Goal: Task Accomplishment & Management: Use online tool/utility

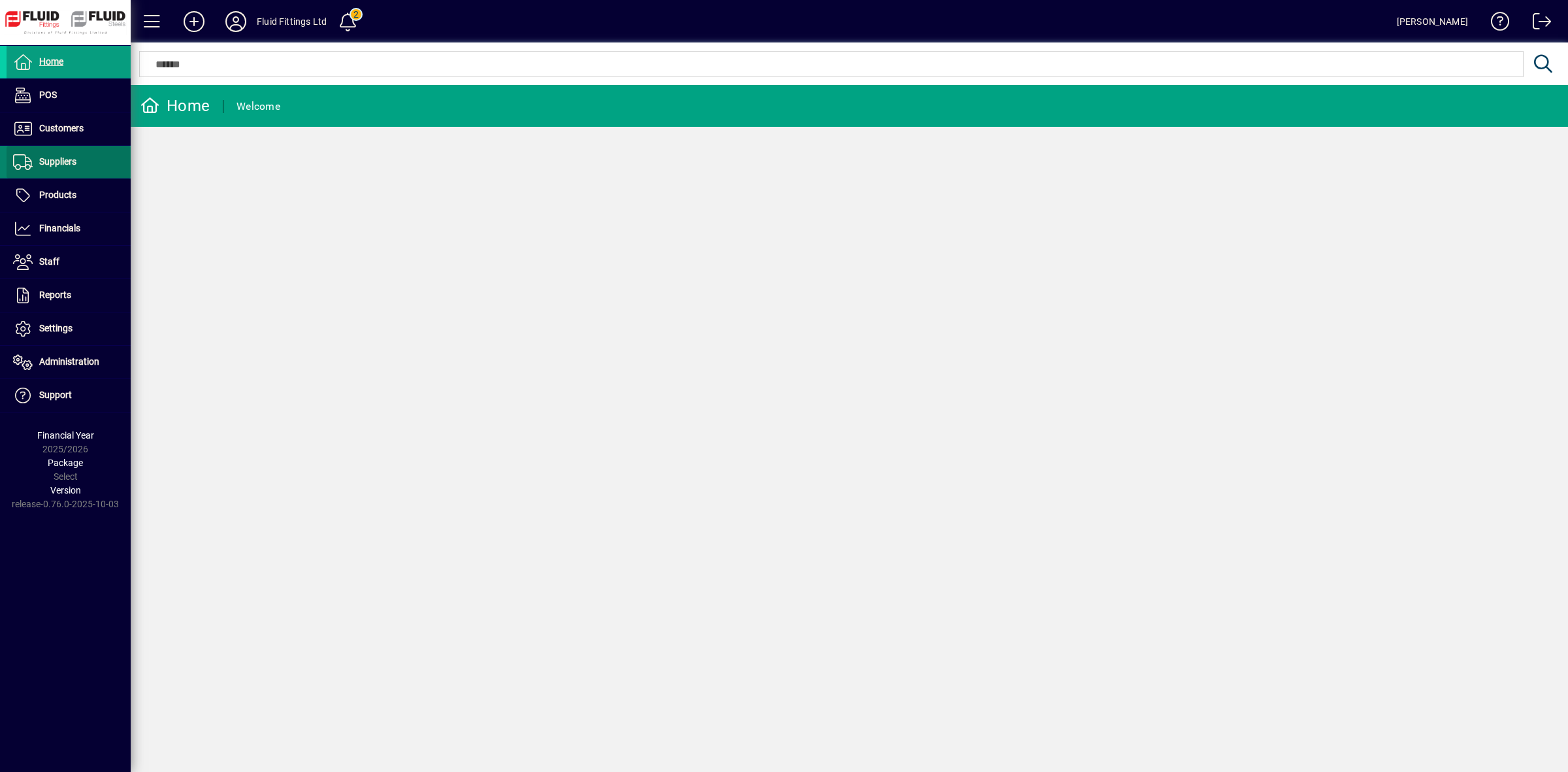
click at [63, 155] on span "Suppliers" at bounding box center [41, 162] width 70 height 16
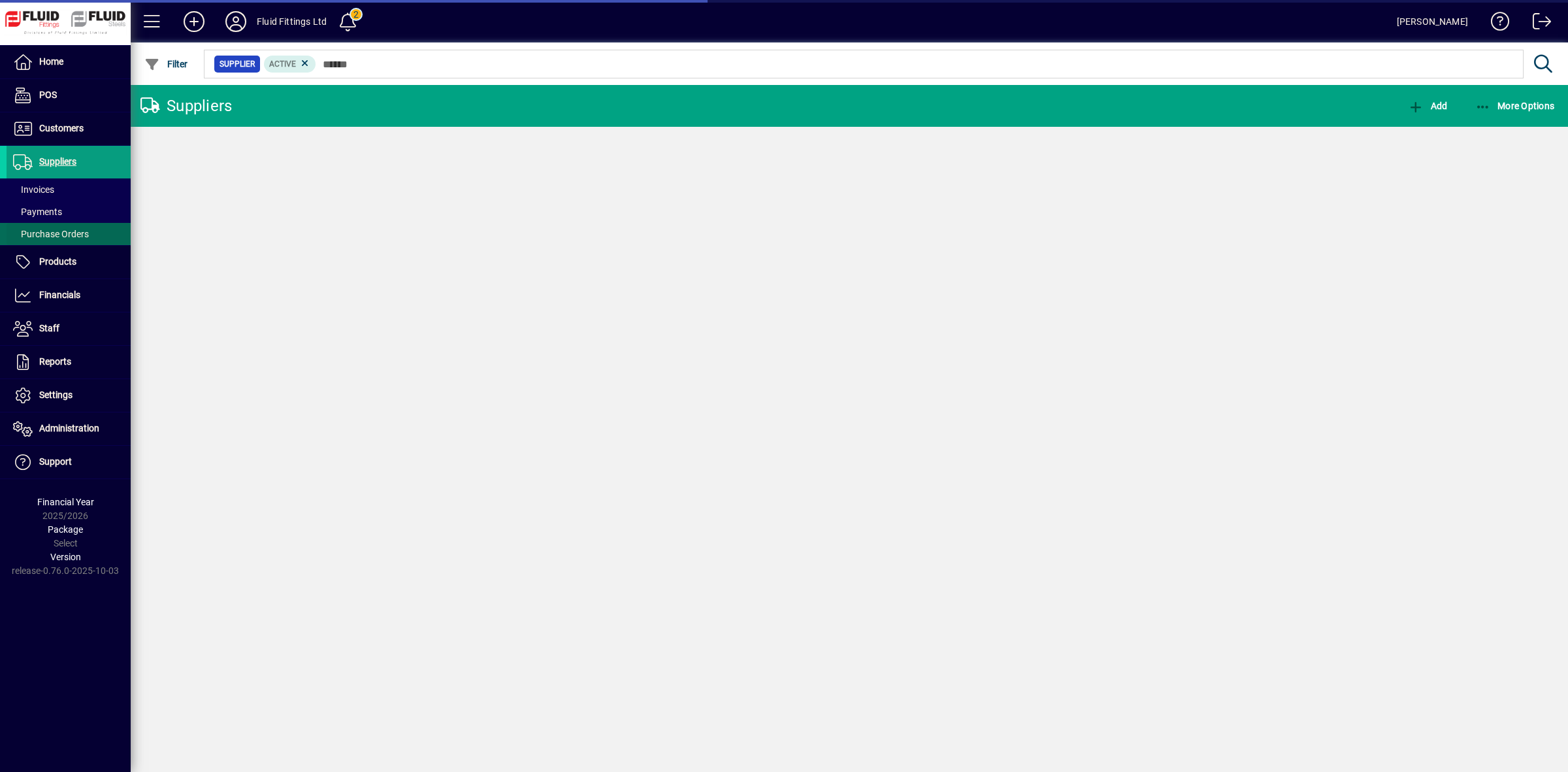
click at [65, 232] on span "Purchase Orders" at bounding box center [51, 234] width 76 height 10
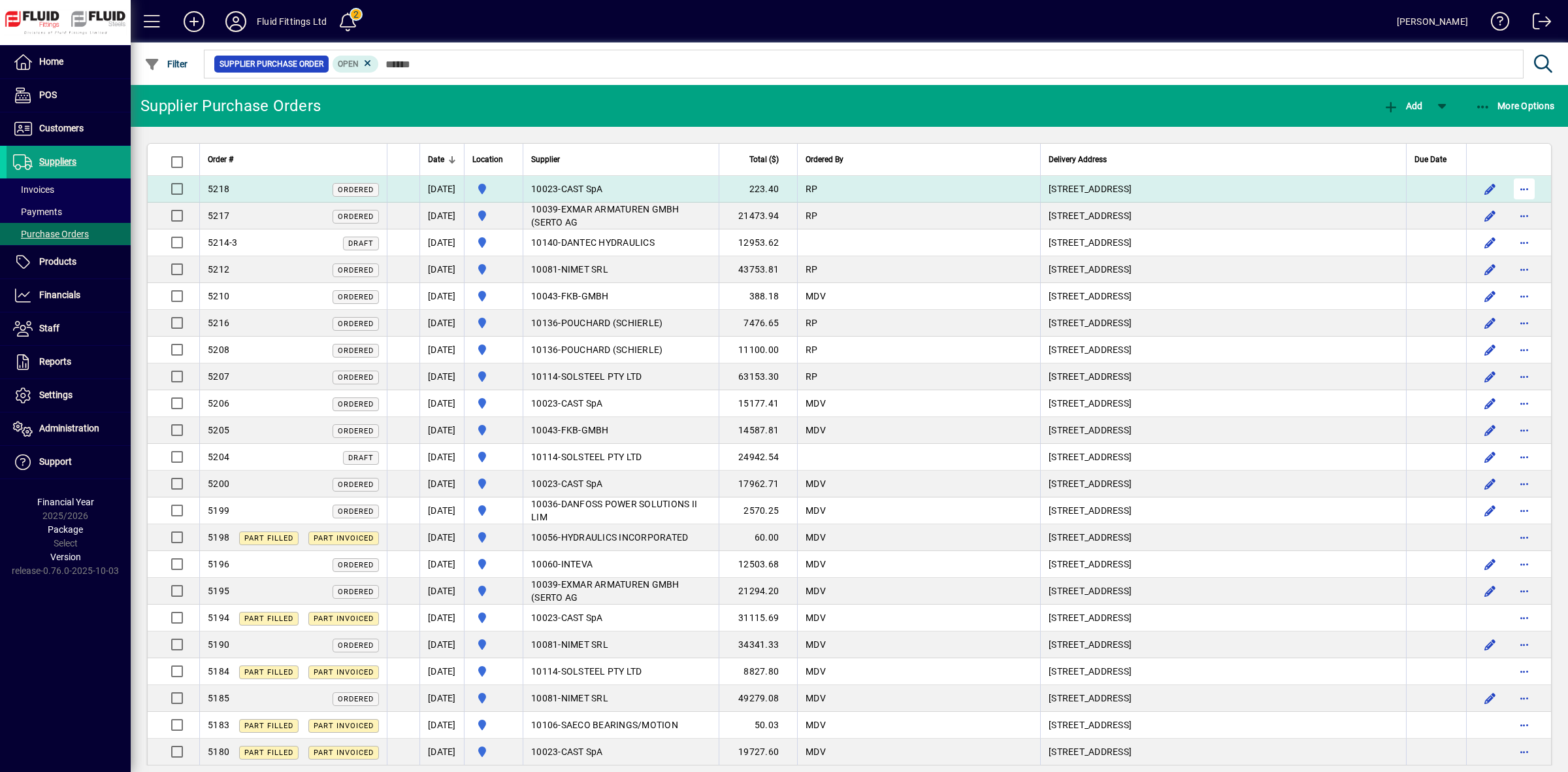
click at [1514, 191] on span "button" at bounding box center [1524, 189] width 31 height 31
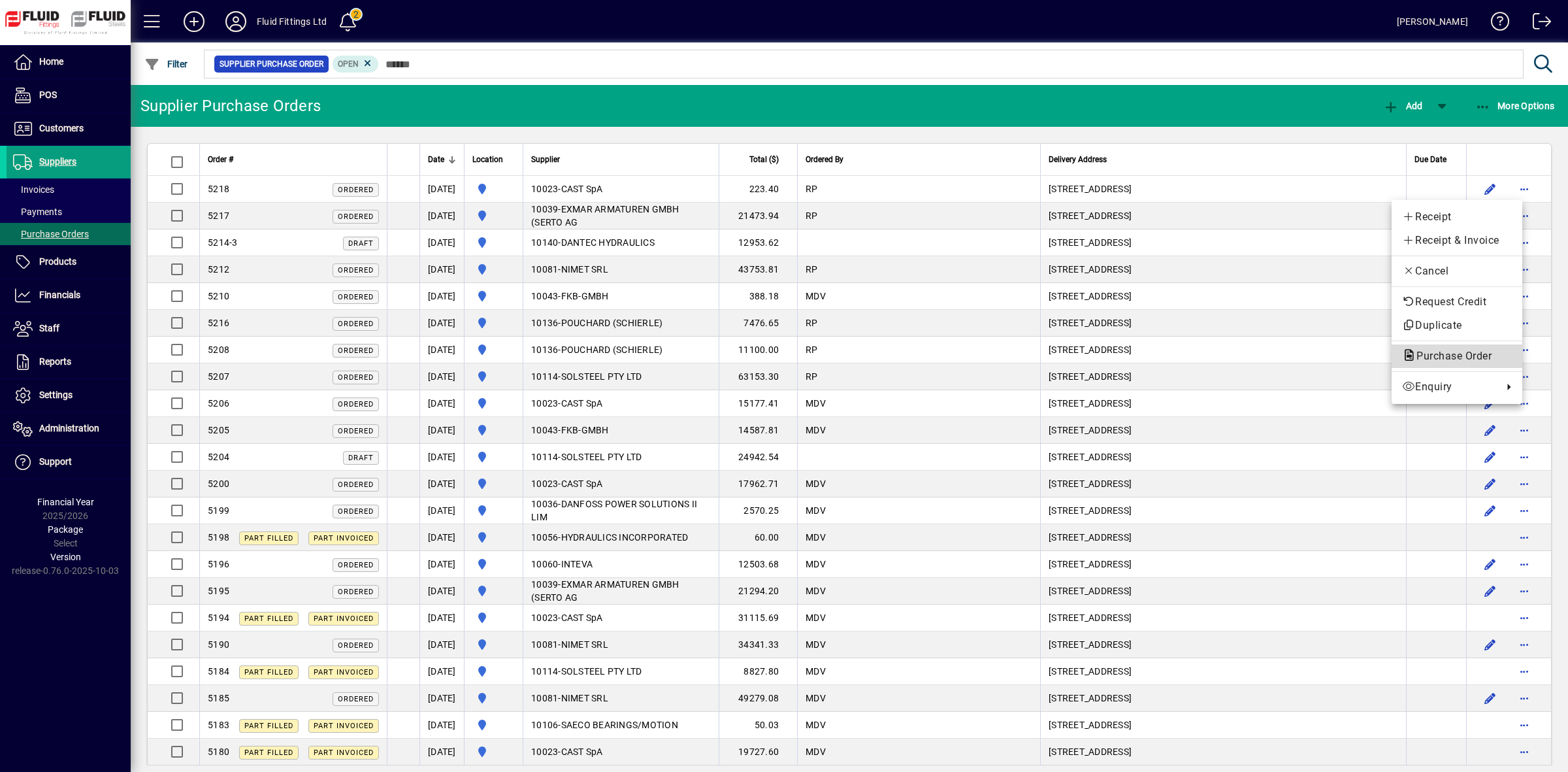
click at [1452, 355] on span "Purchase Order" at bounding box center [1450, 355] width 96 height 12
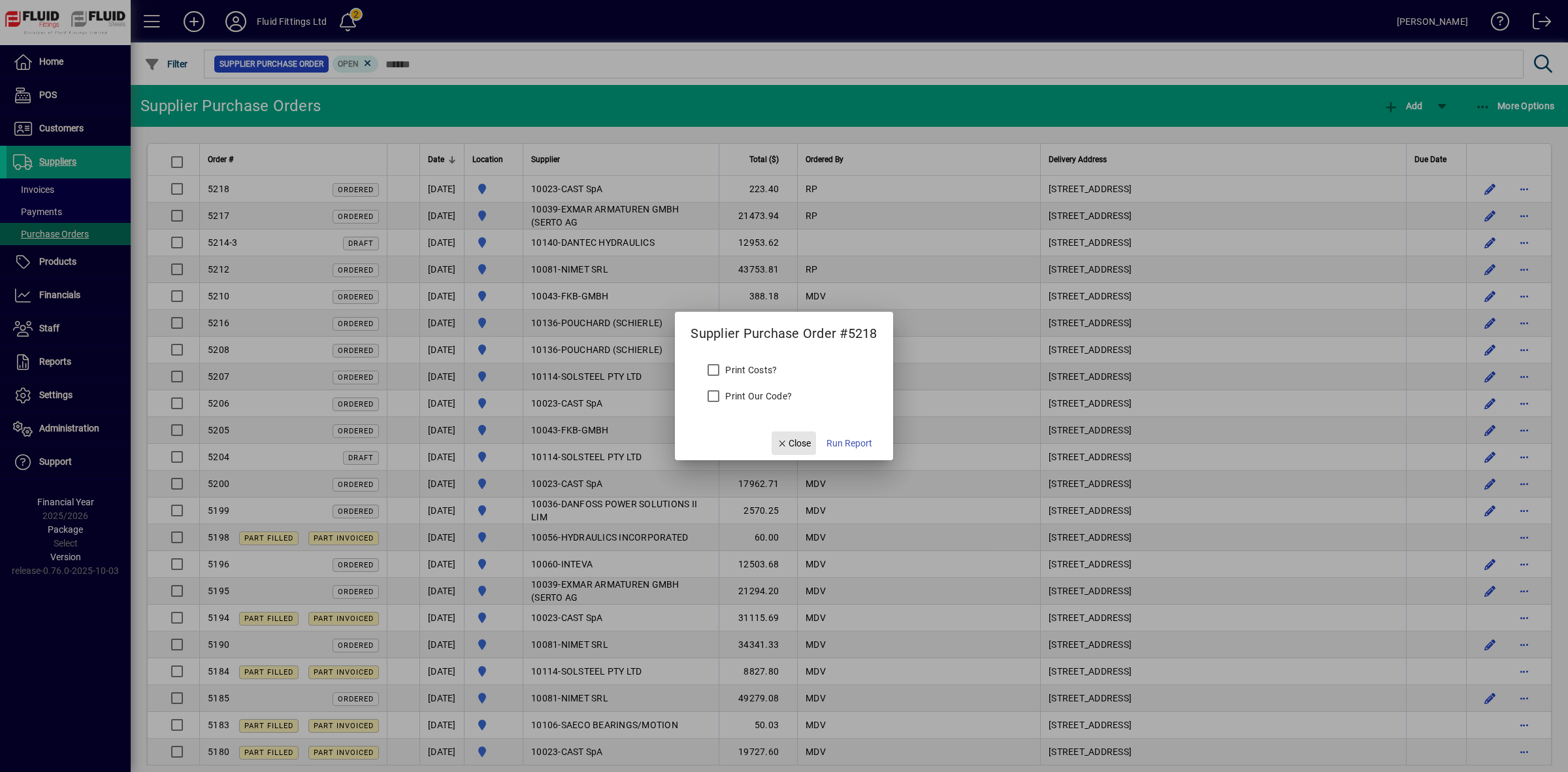
drag, startPoint x: 792, startPoint y: 441, endPoint x: 732, endPoint y: 432, distance: 60.7
click at [732, 433] on form "Supplier Purchase Order #5218 Print Costs? Print Our Code? Close Run Report" at bounding box center [783, 386] width 217 height 148
click at [848, 440] on span "Run Report" at bounding box center [849, 444] width 45 height 14
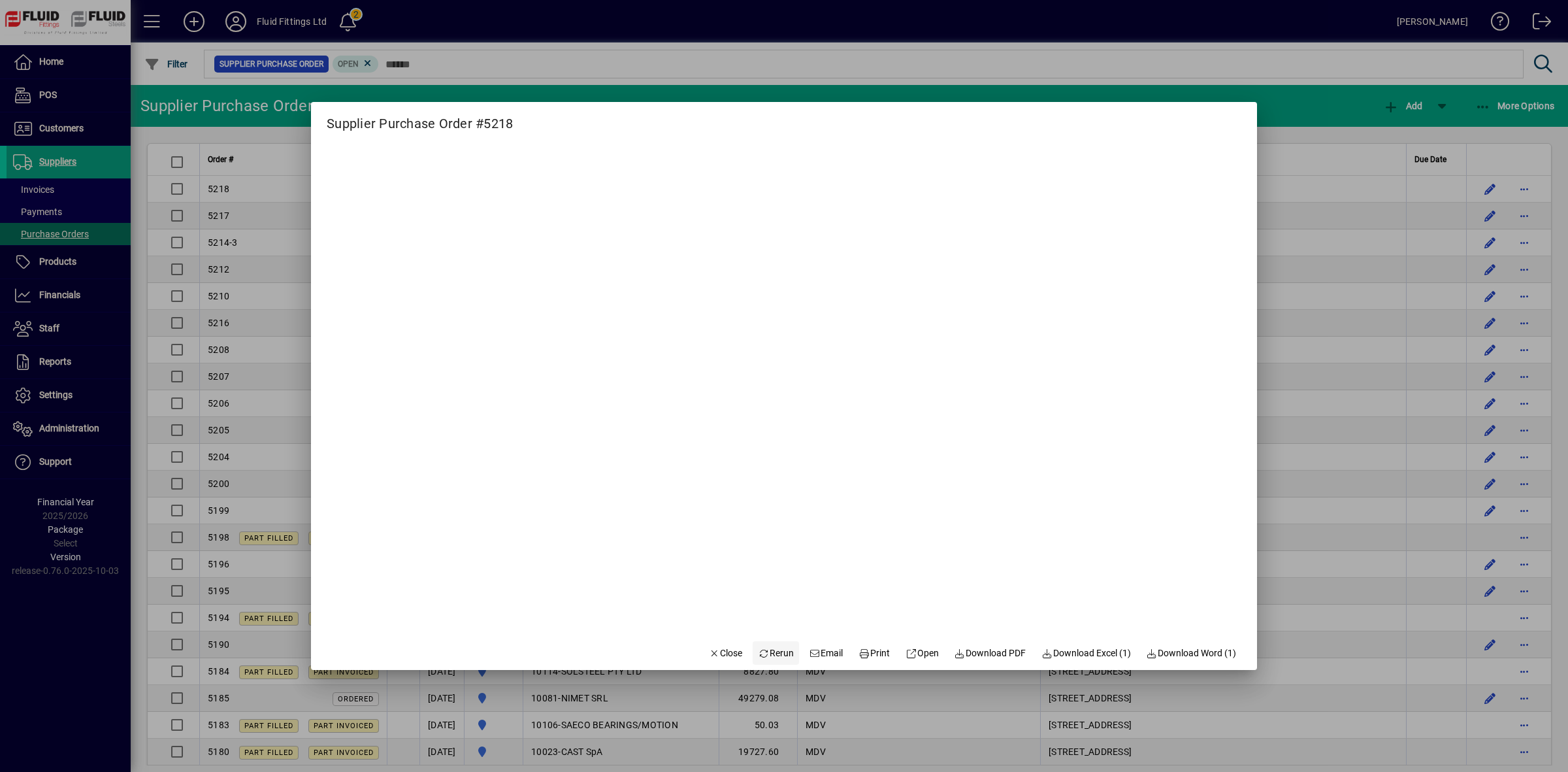
click at [773, 651] on span "Rerun" at bounding box center [775, 653] width 36 height 14
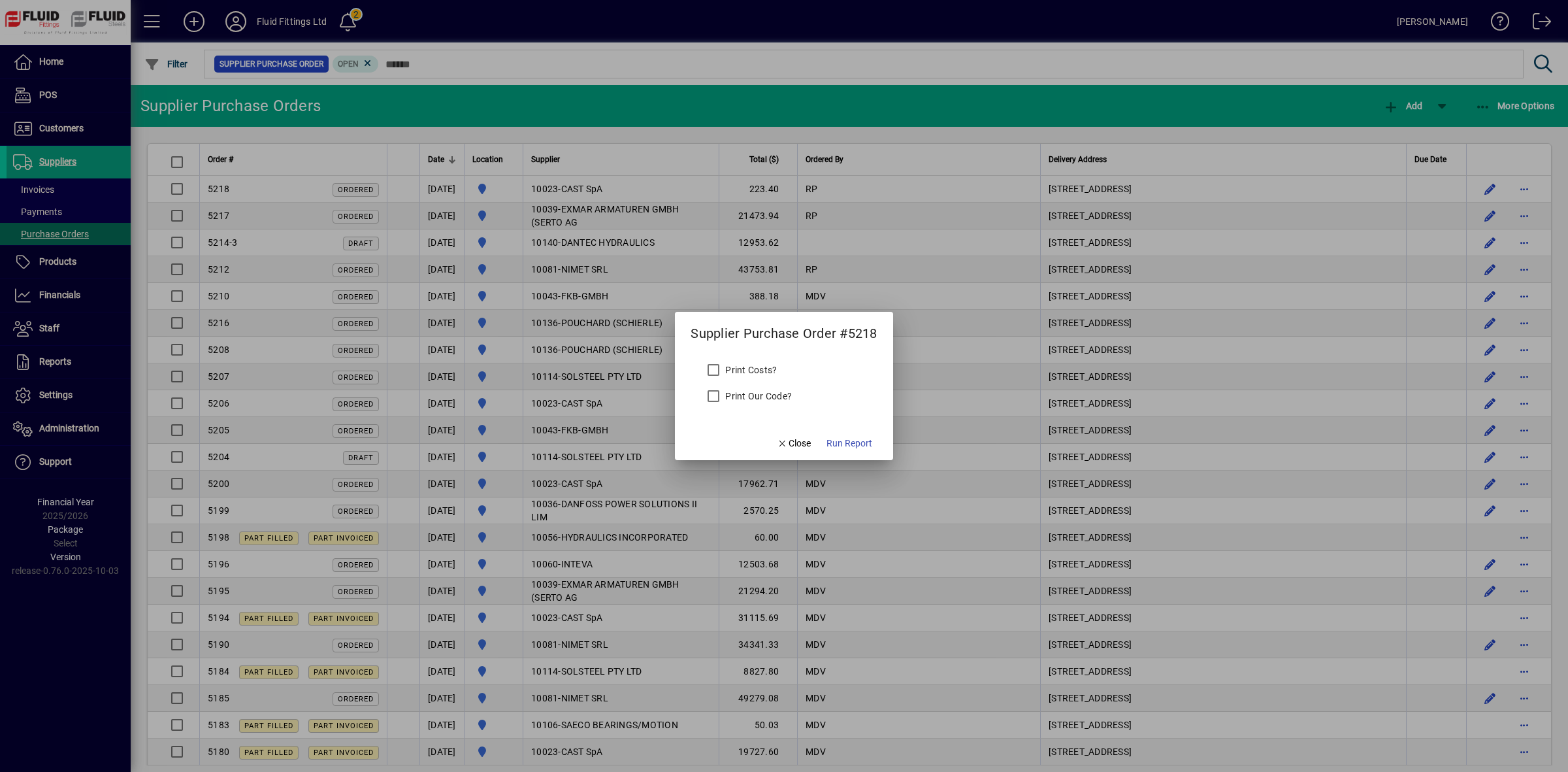
click at [729, 370] on label "Print Costs?" at bounding box center [750, 369] width 54 height 13
click at [861, 442] on span "Run Report" at bounding box center [849, 444] width 45 height 14
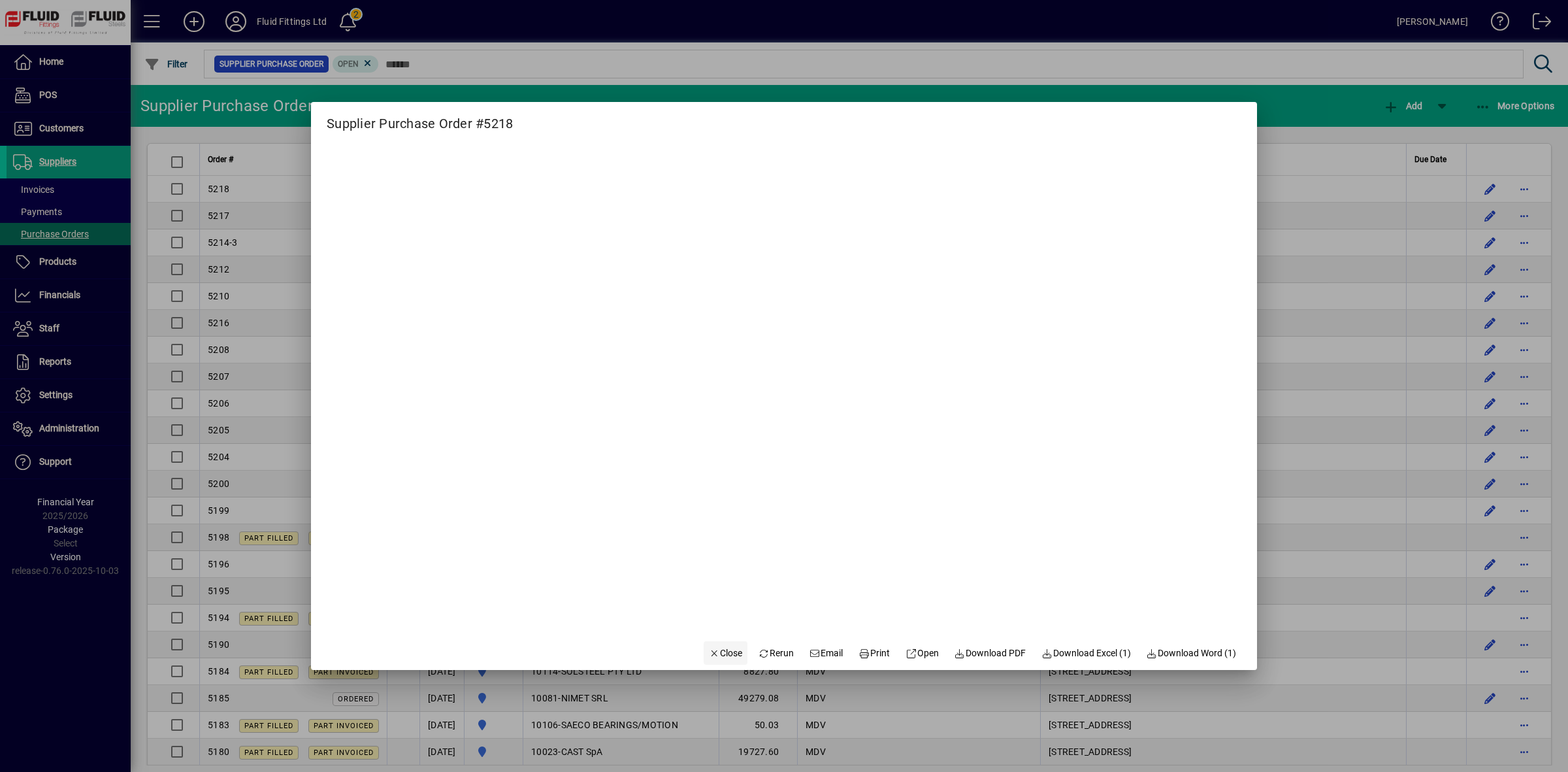
click at [726, 651] on span "Close" at bounding box center [726, 653] width 34 height 14
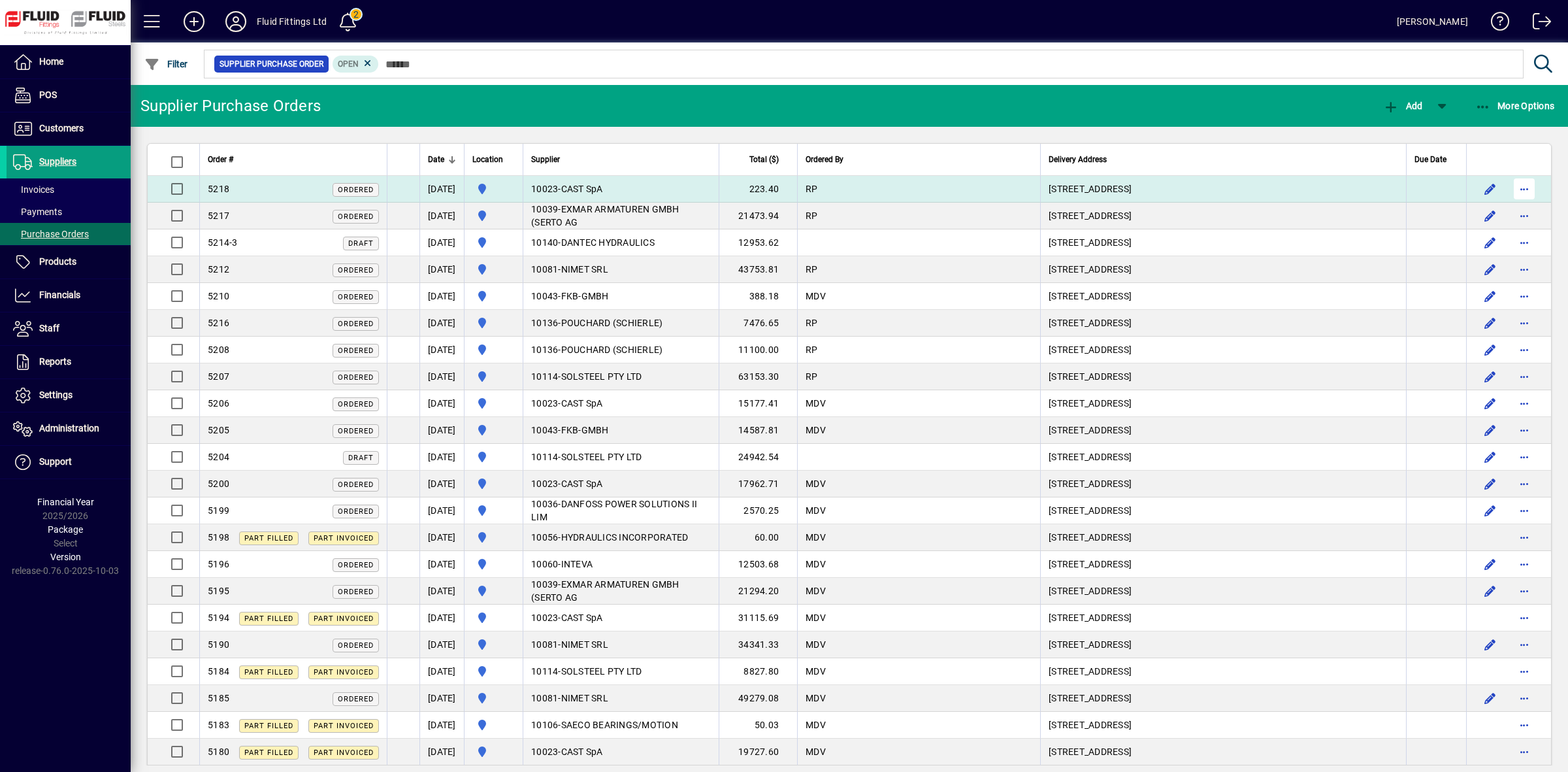
click at [1510, 190] on span "button" at bounding box center [1524, 189] width 31 height 31
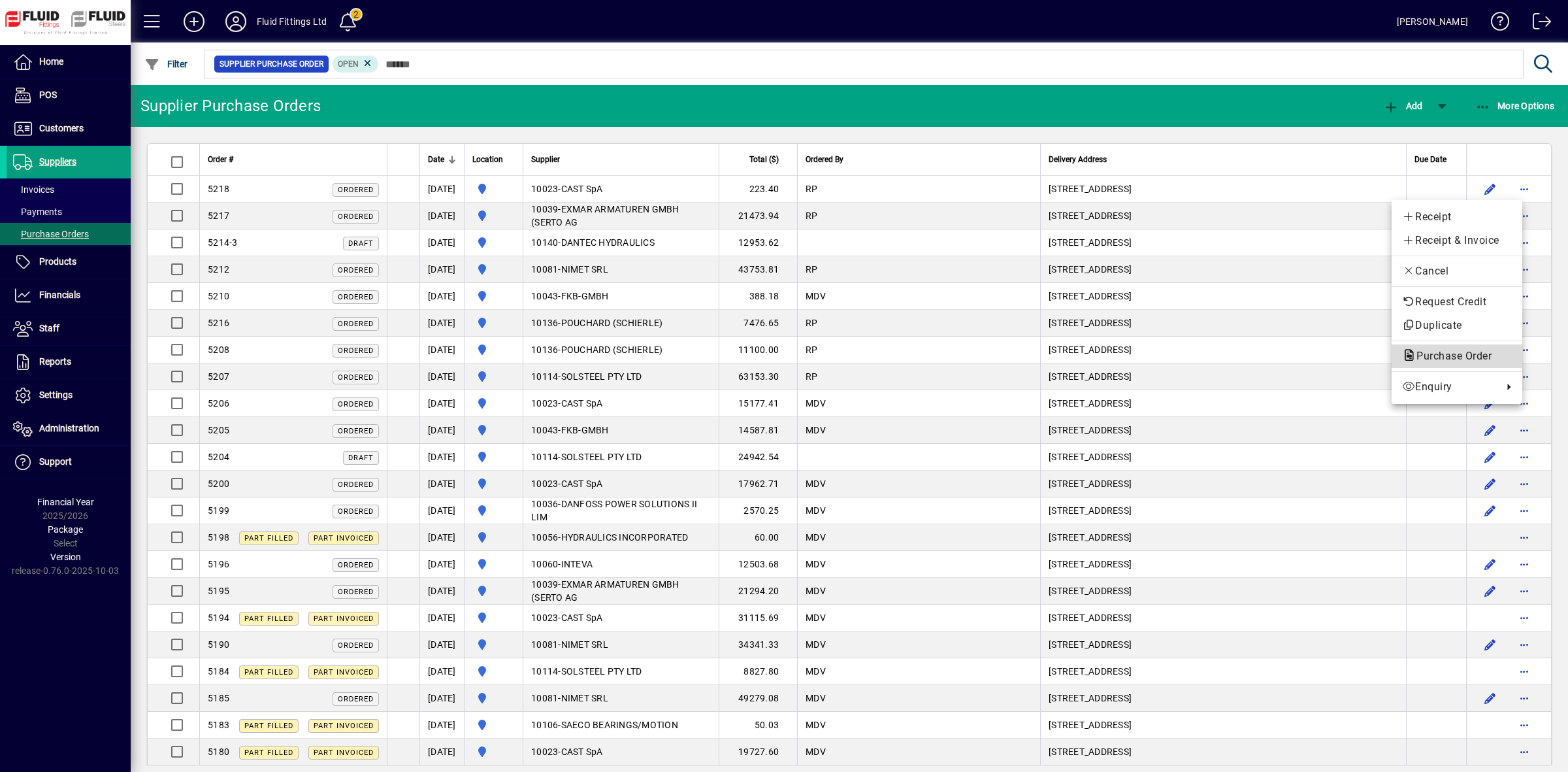
click at [1432, 360] on span "Purchase Order" at bounding box center [1450, 355] width 96 height 12
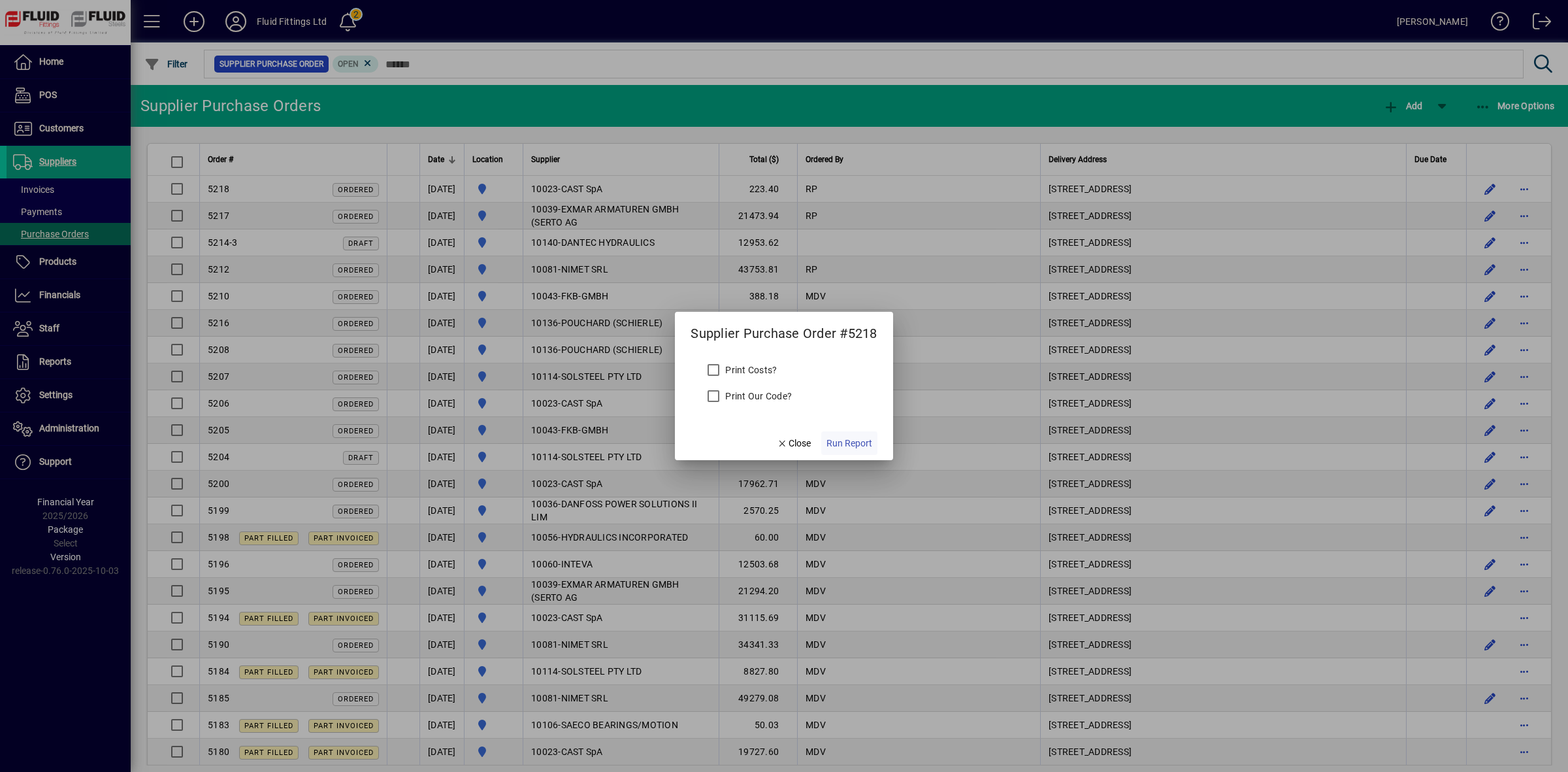
click at [846, 443] on span "Run Report" at bounding box center [849, 444] width 45 height 14
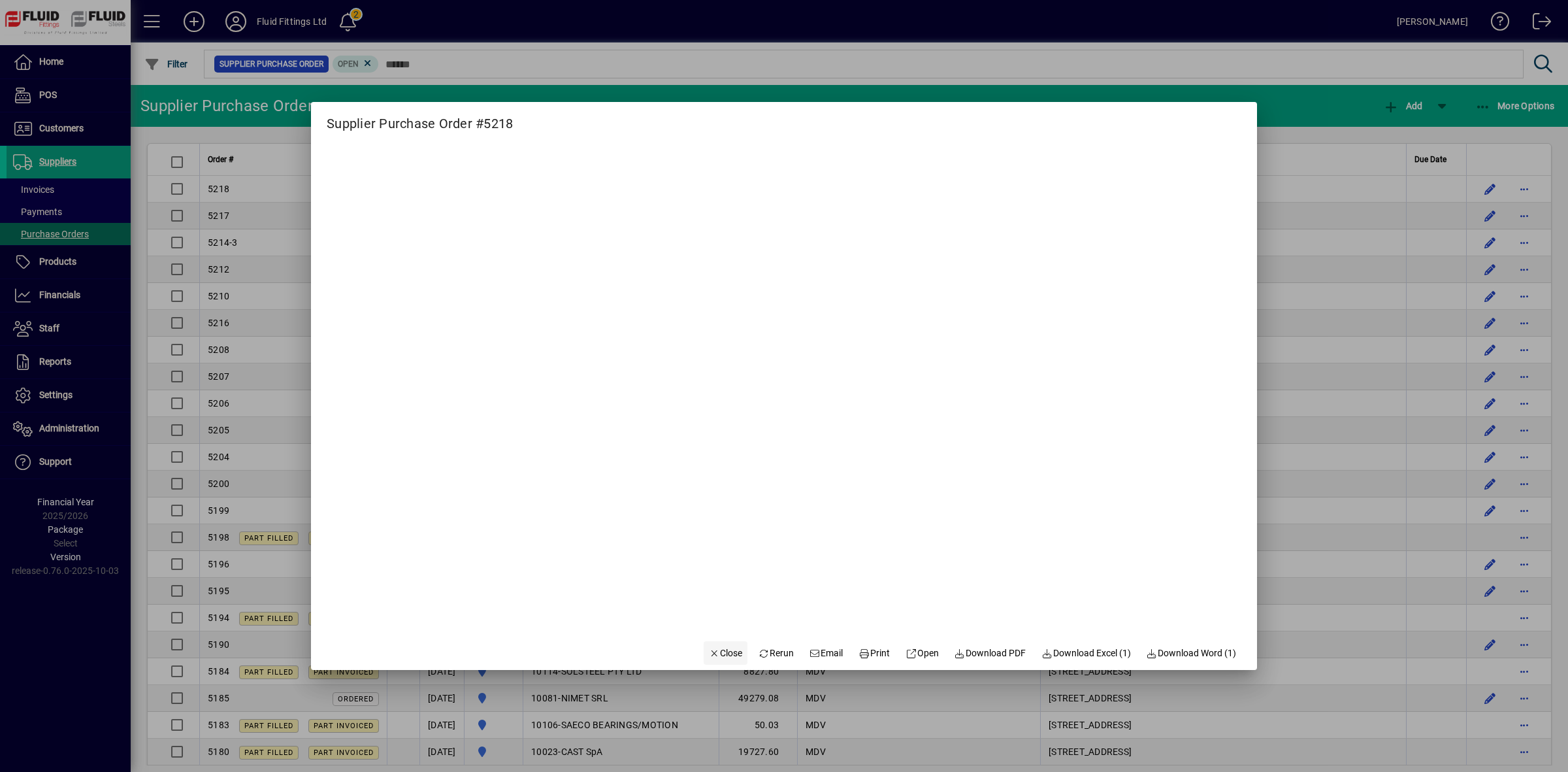
click at [719, 654] on span "Close" at bounding box center [726, 653] width 34 height 14
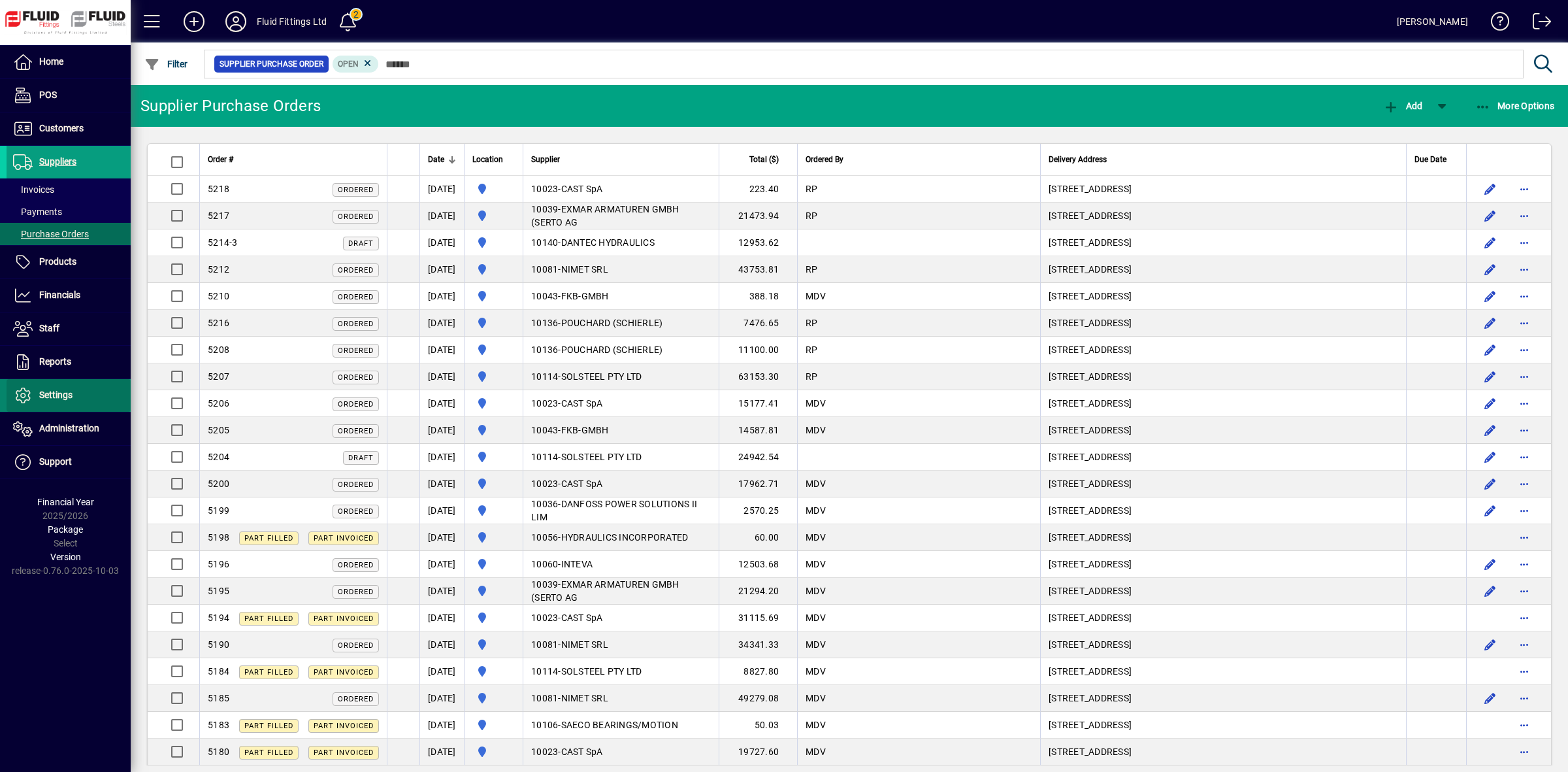
click at [60, 399] on span "Settings" at bounding box center [56, 395] width 33 height 10
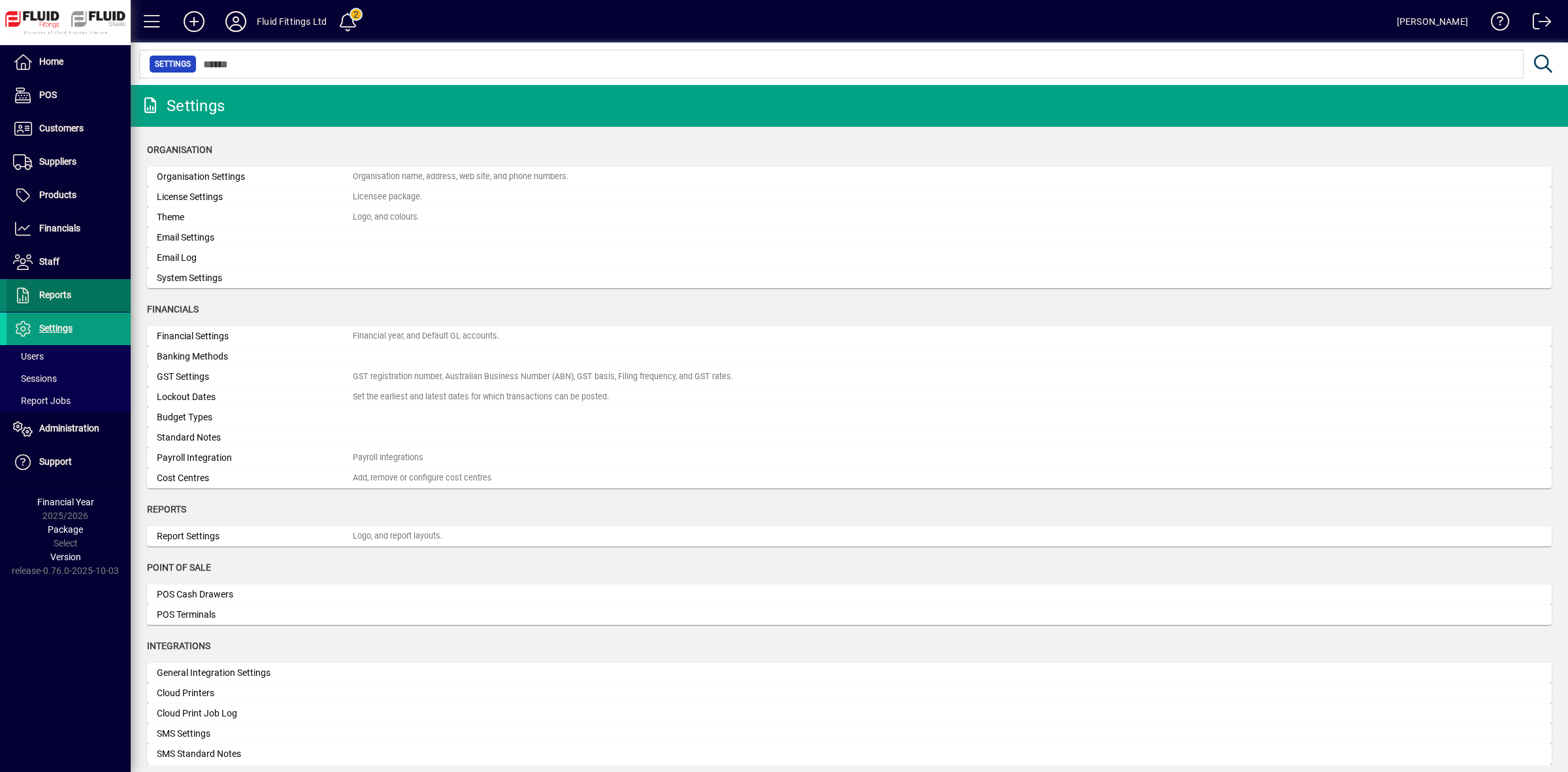
click at [50, 294] on span "Reports" at bounding box center [55, 295] width 32 height 10
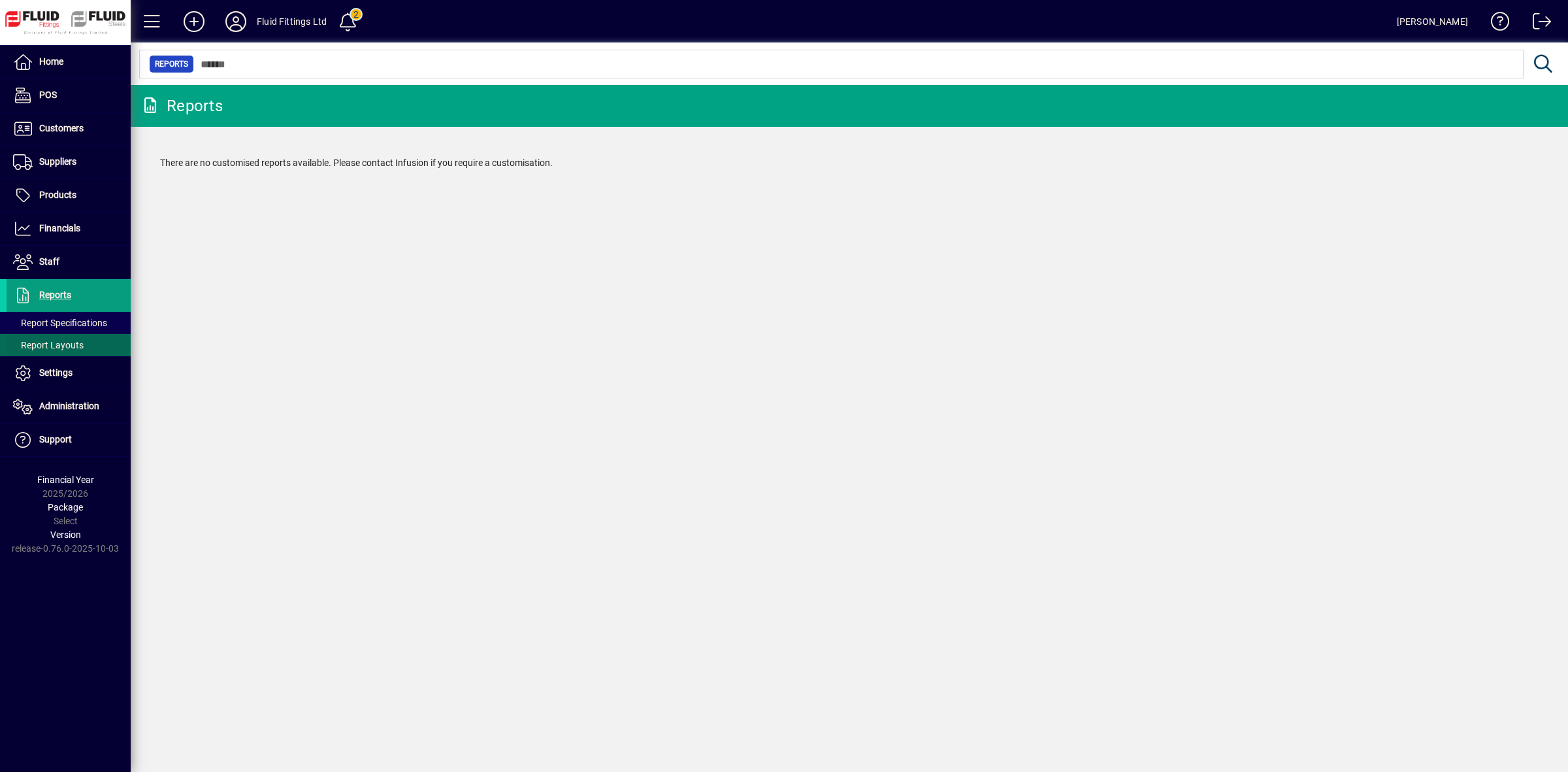
click at [62, 347] on span "Report Layouts" at bounding box center [48, 345] width 71 height 10
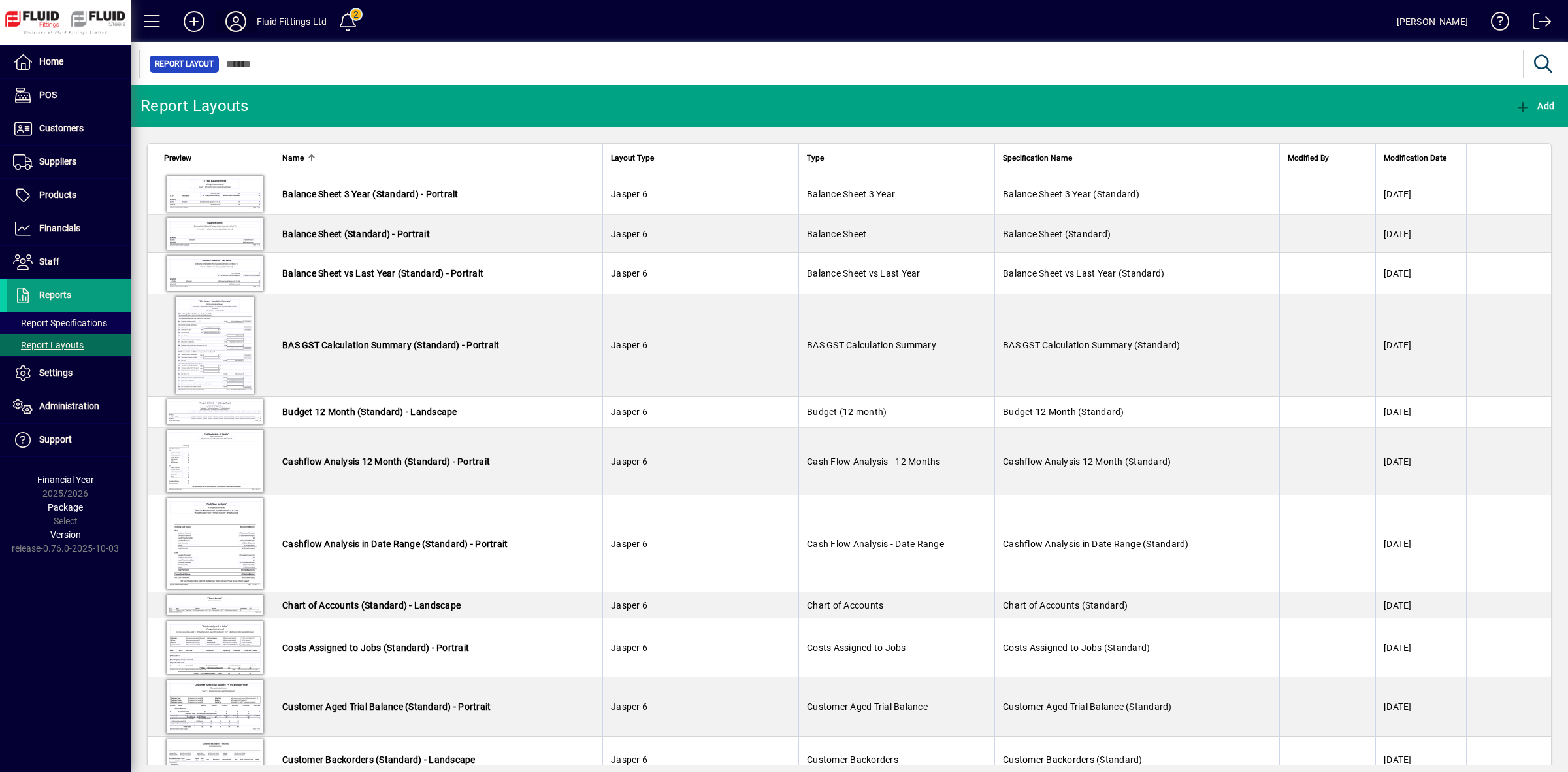
click at [240, 20] on icon at bounding box center [236, 22] width 26 height 21
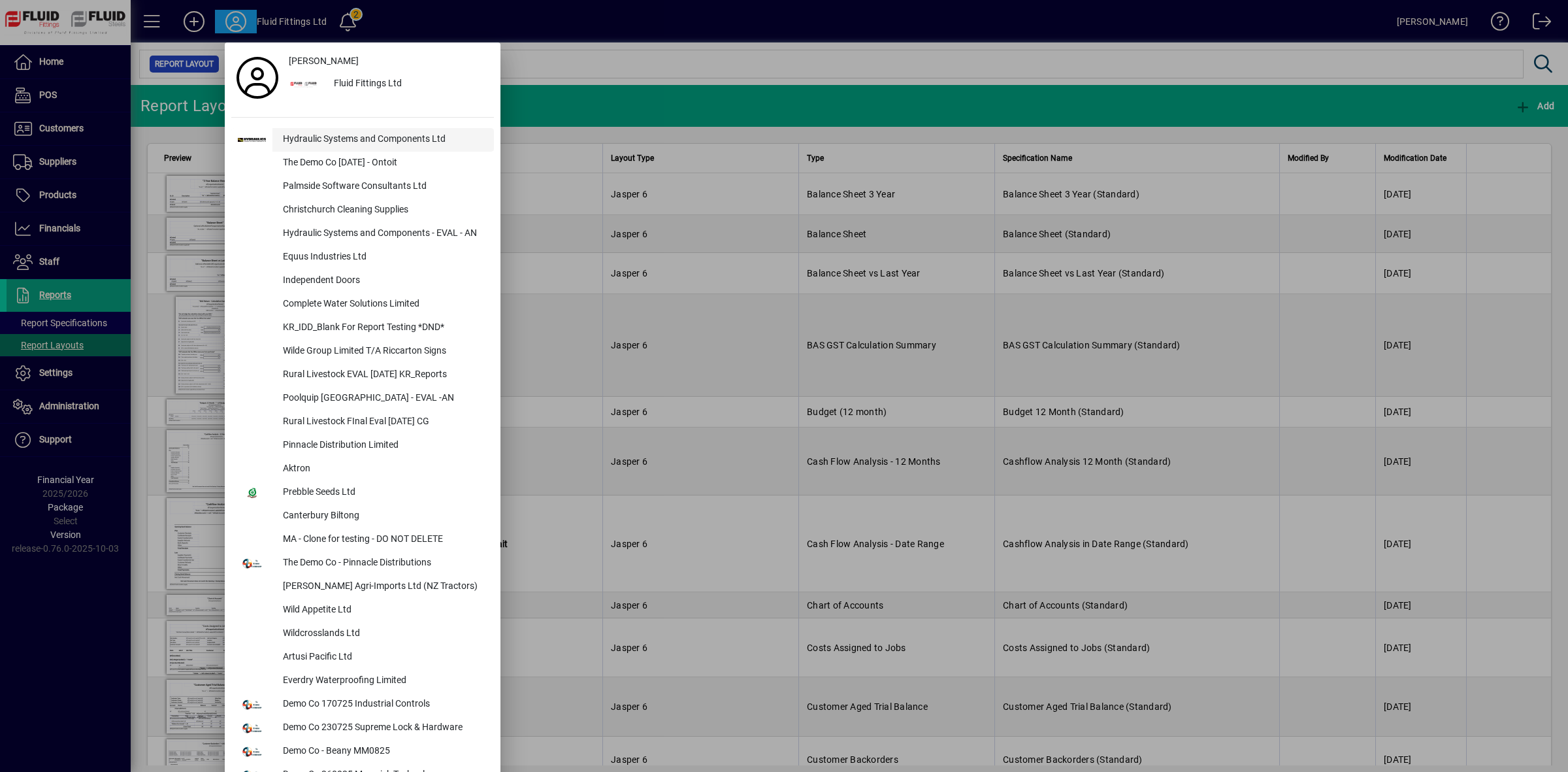
click at [386, 138] on div "Hydraulic Systems and Components Ltd" at bounding box center [383, 140] width 222 height 24
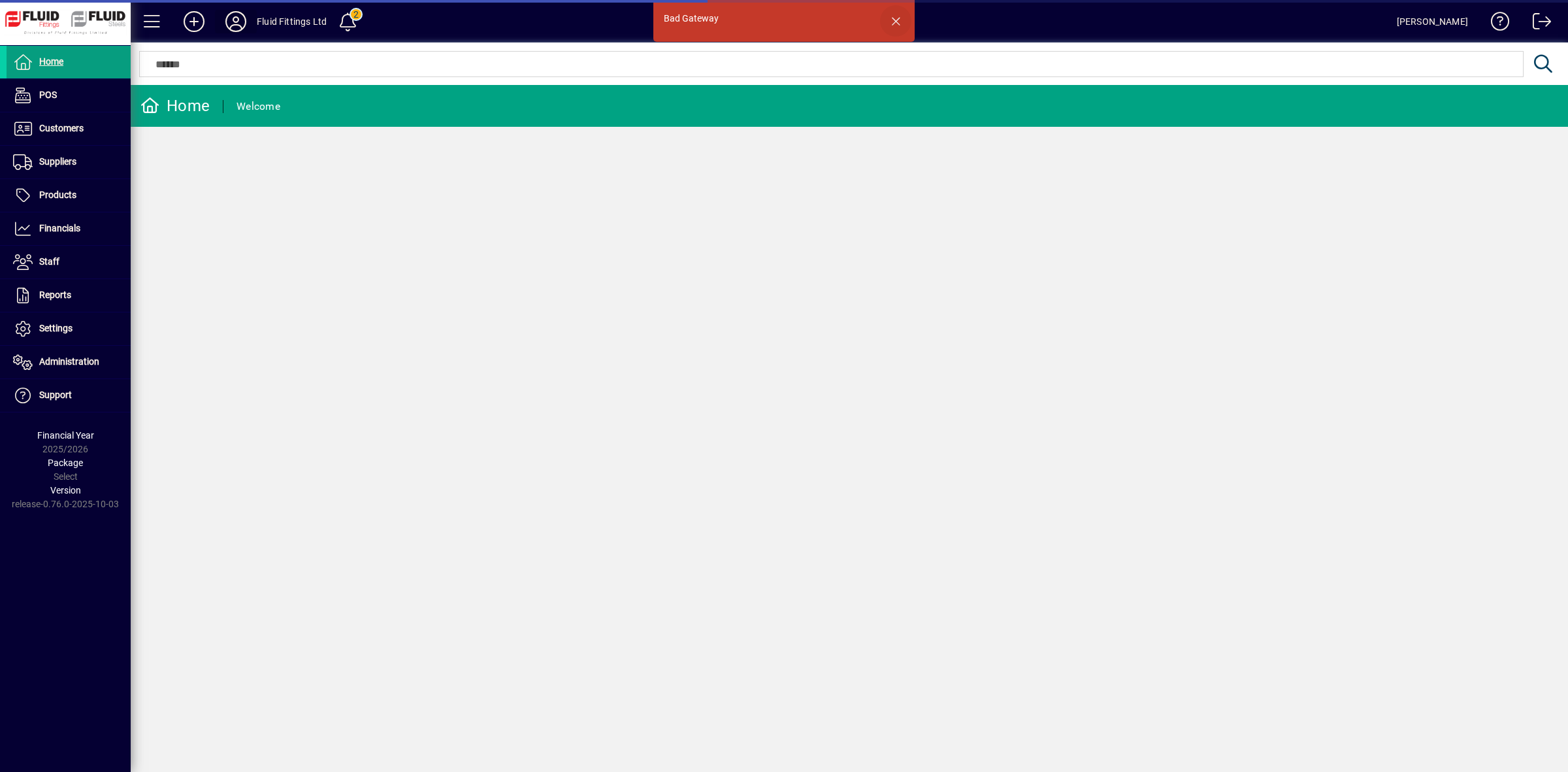
click at [898, 19] on span "button" at bounding box center [896, 21] width 31 height 31
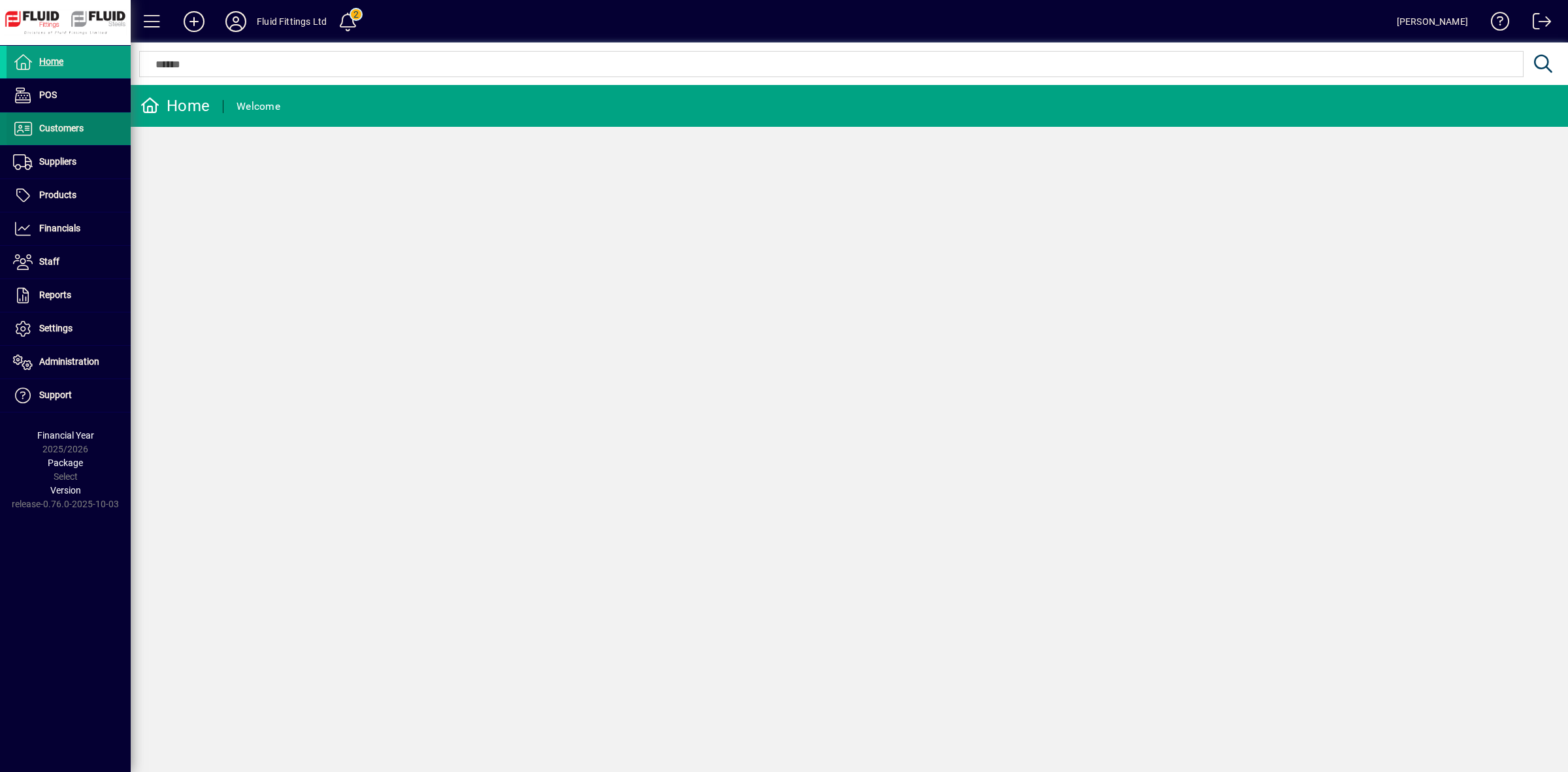
click at [62, 131] on span "Customers" at bounding box center [61, 128] width 45 height 10
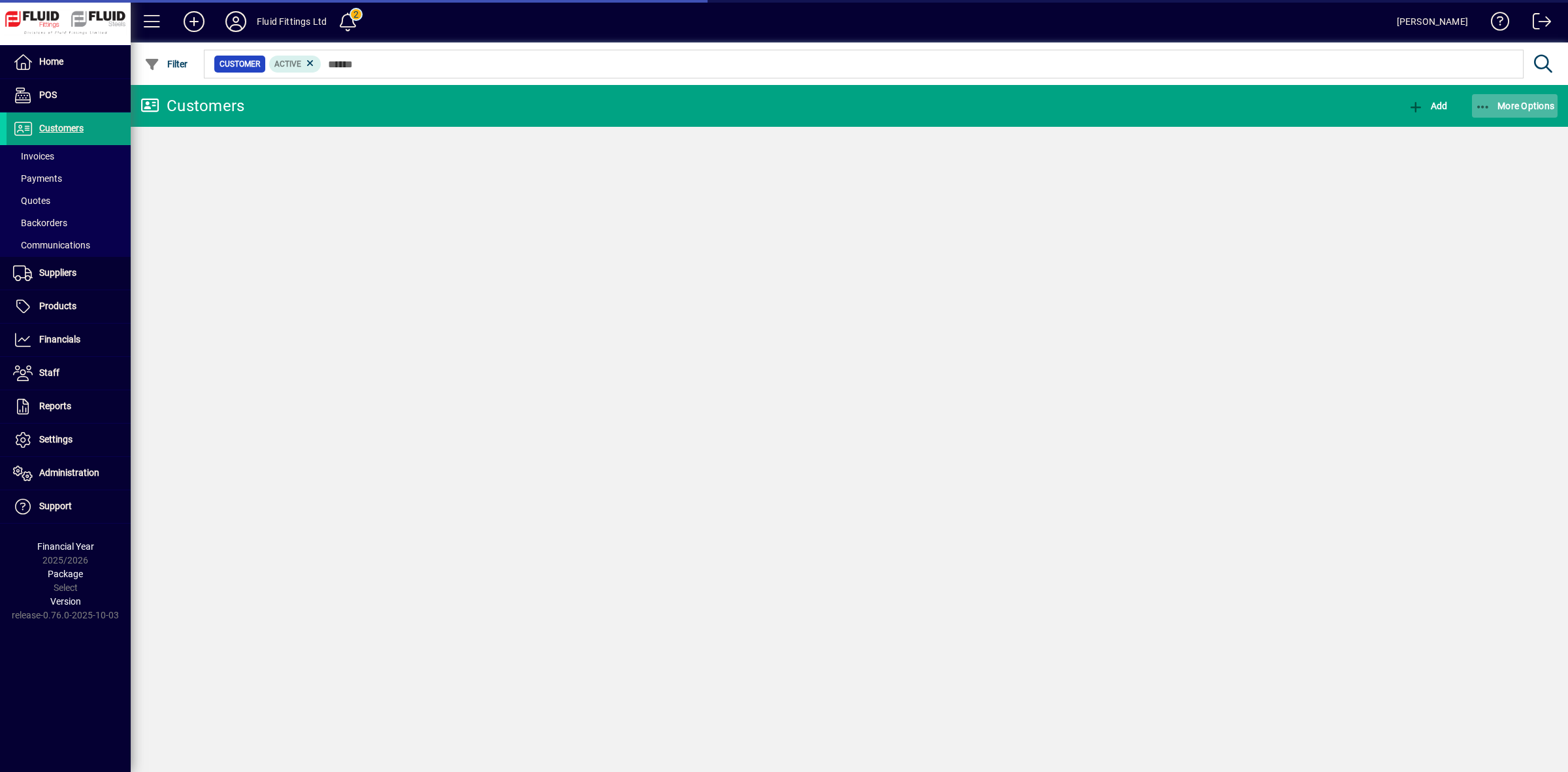
click at [1498, 100] on span "More Options" at bounding box center [1515, 106] width 79 height 10
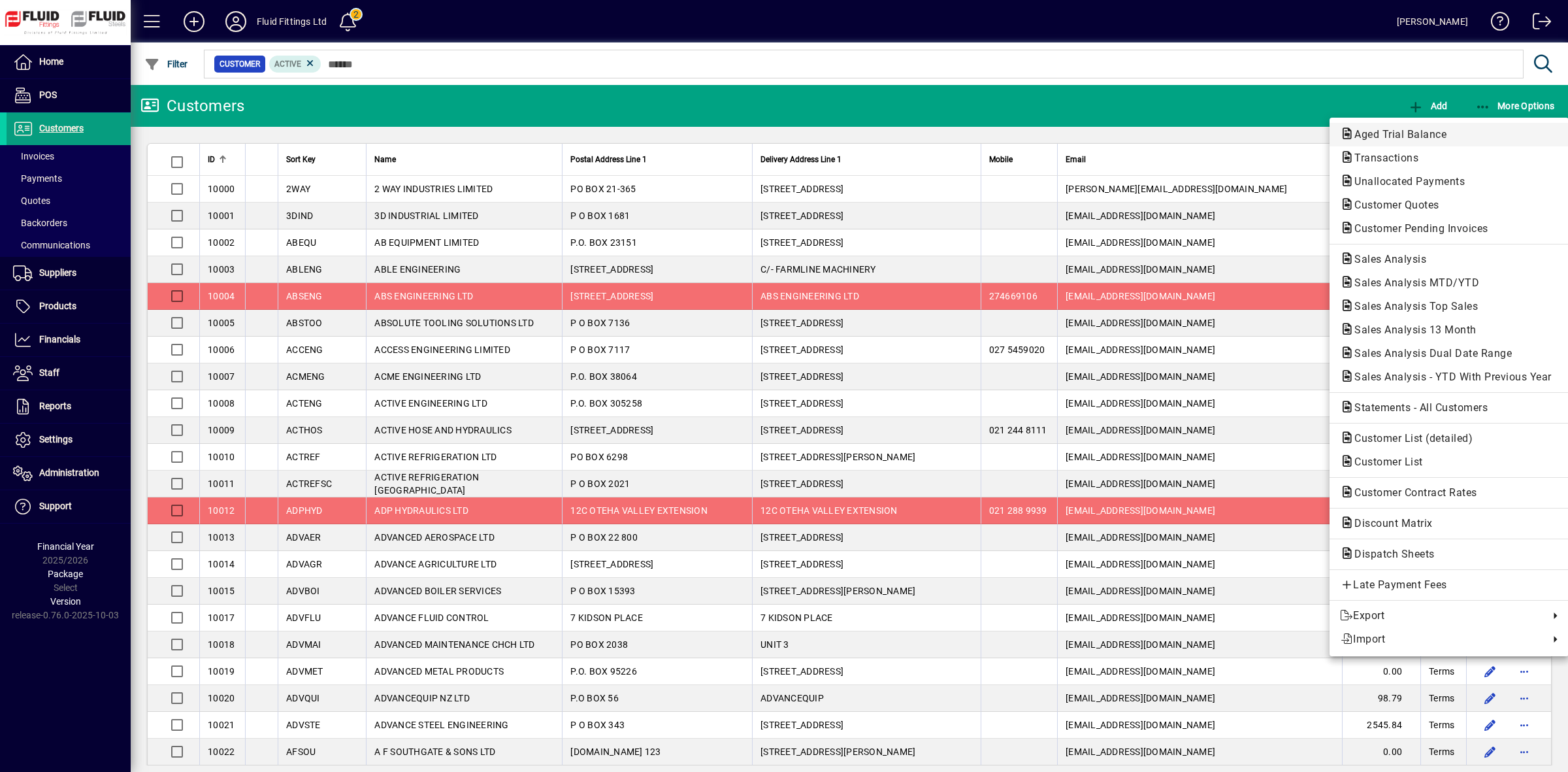
click at [1400, 138] on span "Aged Trial Balance" at bounding box center [1396, 134] width 113 height 12
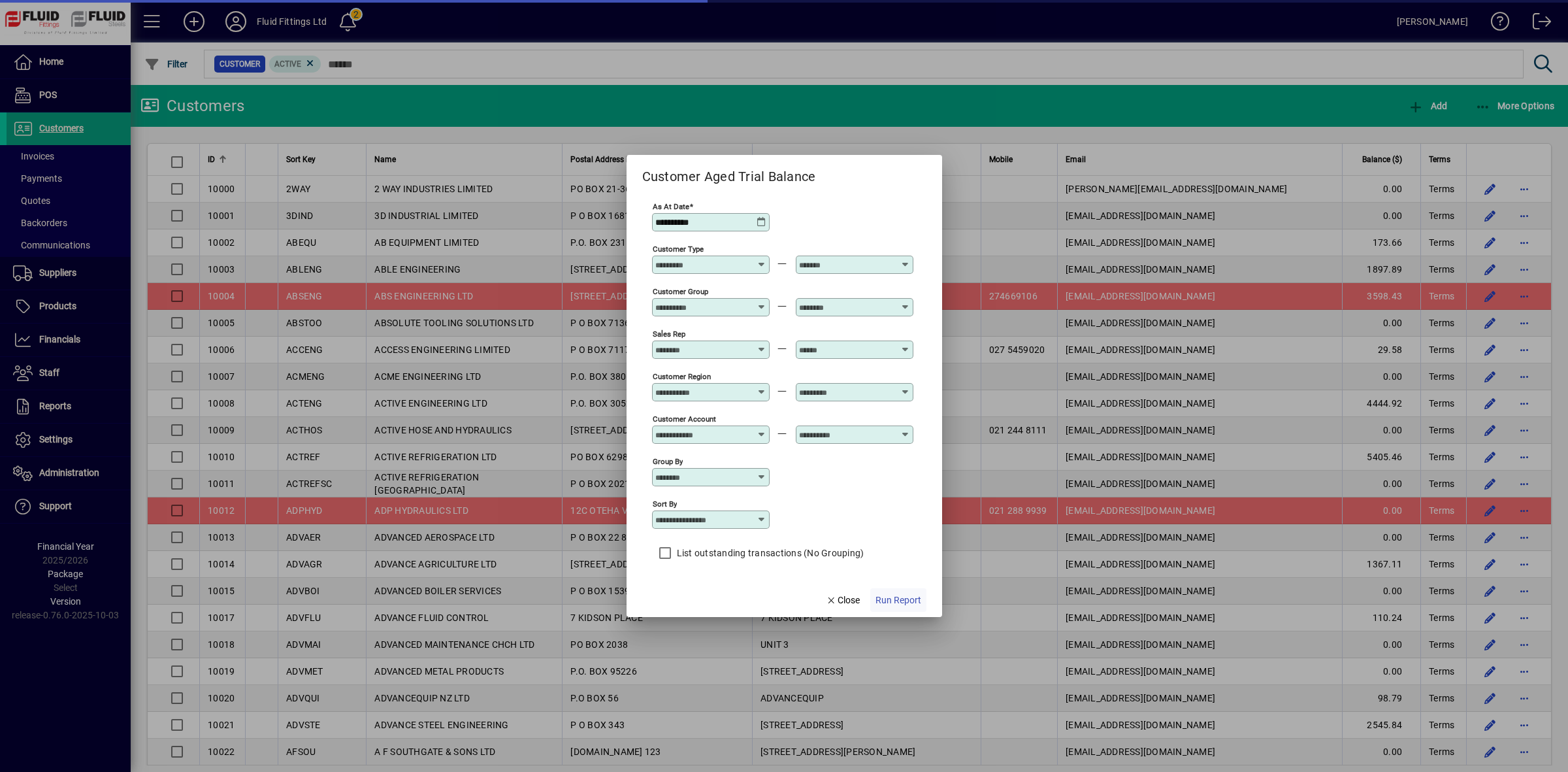
click at [904, 603] on span "Run Report" at bounding box center [898, 601] width 45 height 14
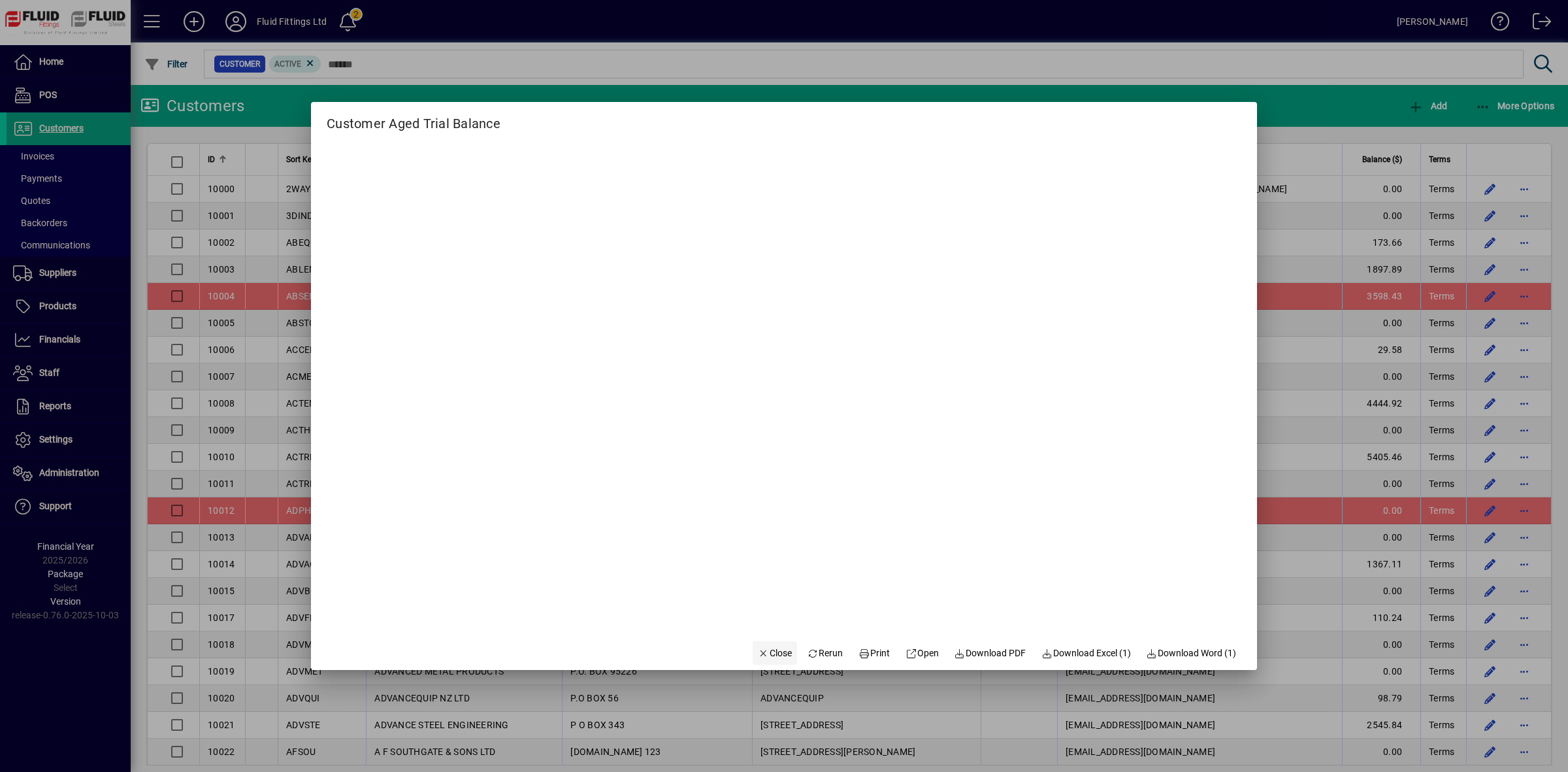
click at [758, 654] on icon "button" at bounding box center [763, 653] width 11 height 9
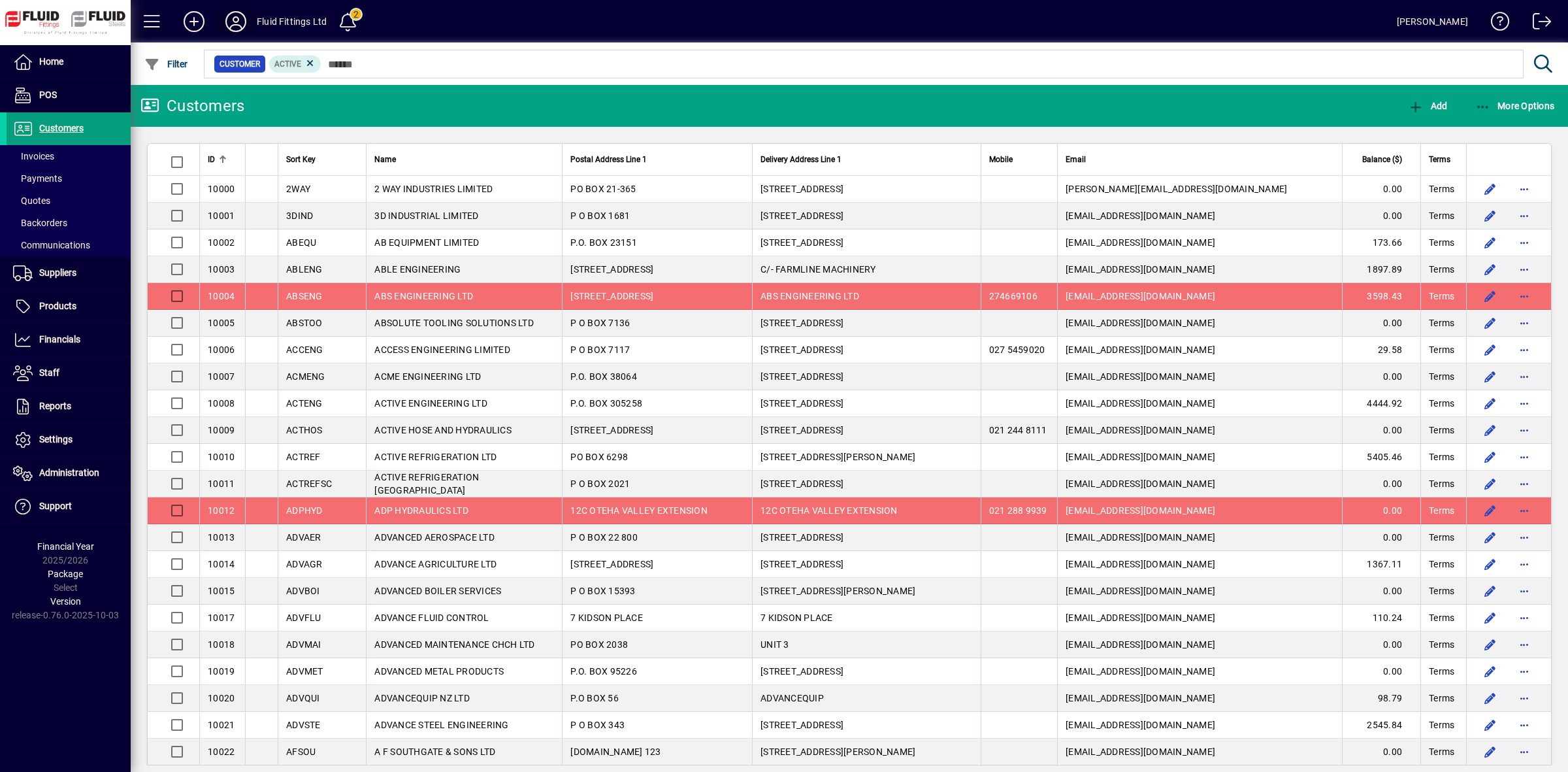
click at [232, 21] on icon at bounding box center [236, 22] width 26 height 21
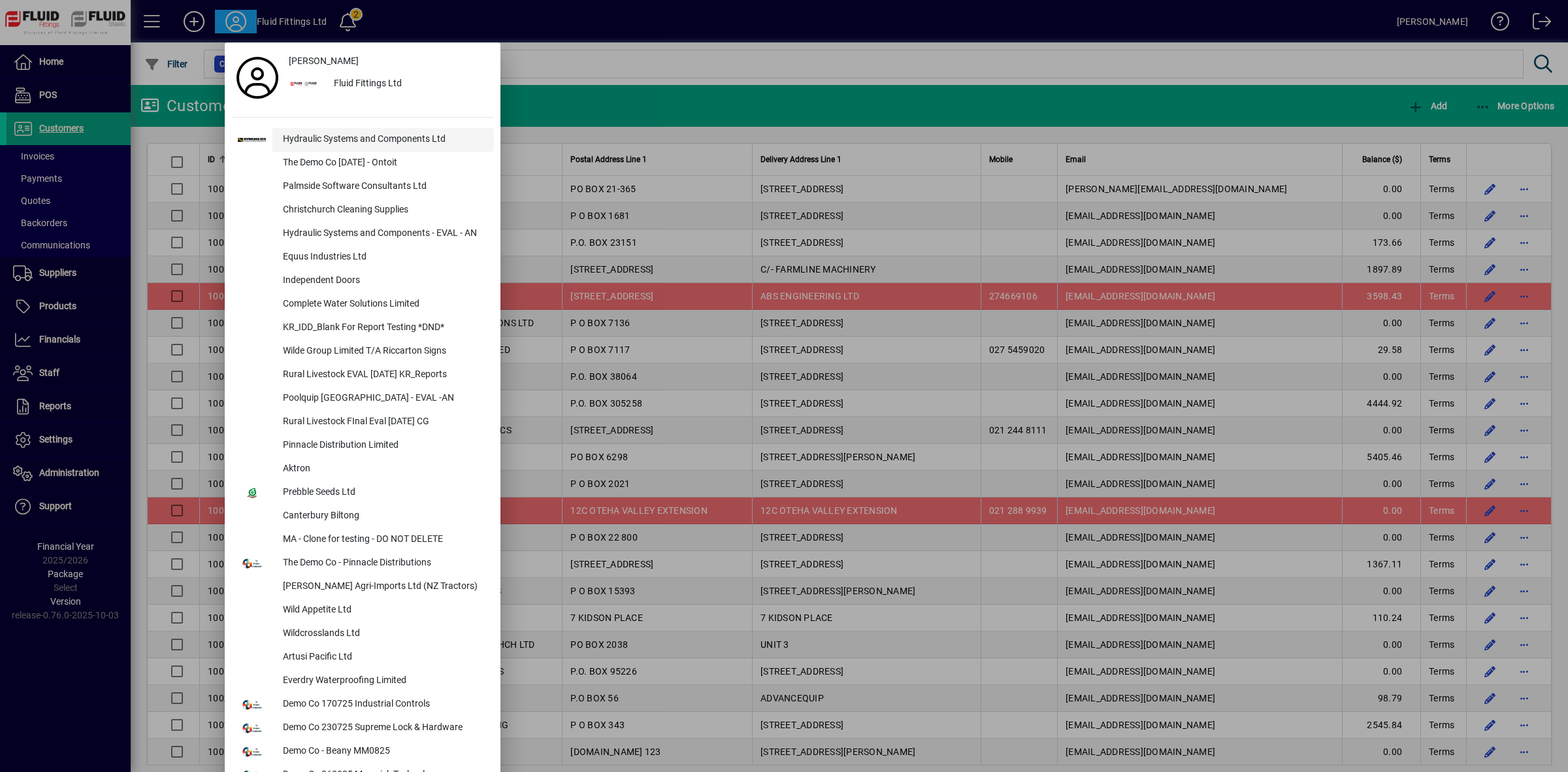
click at [334, 139] on div "Hydraulic Systems and Components Ltd" at bounding box center [383, 140] width 222 height 24
